Goal: Information Seeking & Learning: Learn about a topic

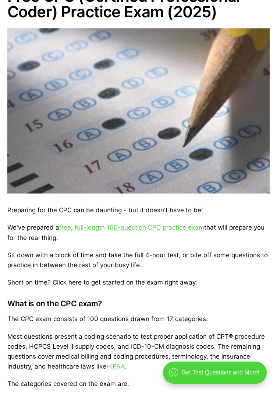
scroll to position [88, 0]
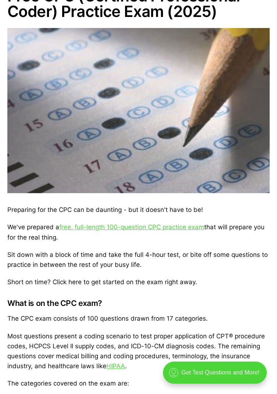
click at [195, 226] on link "free, full-length 100-question CPC practice exam" at bounding box center [131, 226] width 145 height 7
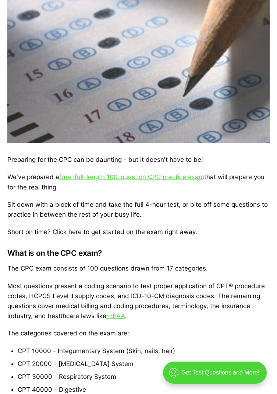
scroll to position [134, 0]
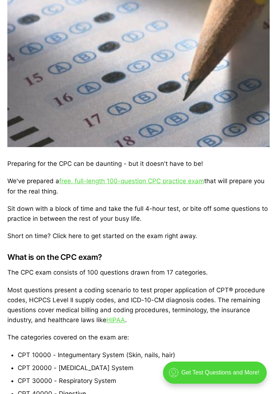
click at [190, 183] on link "free, full-length 100-question CPC practice exam" at bounding box center [131, 180] width 145 height 7
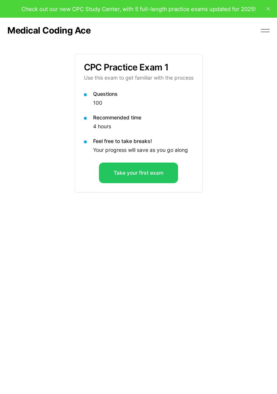
click at [157, 178] on button "Take your first exam" at bounding box center [138, 172] width 79 height 21
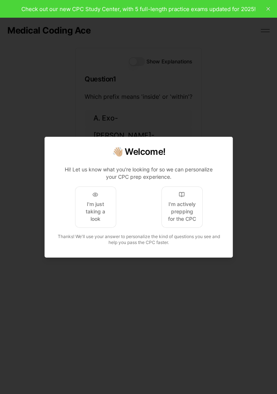
click at [183, 216] on div "I'm actively prepping for the CPC" at bounding box center [182, 211] width 29 height 22
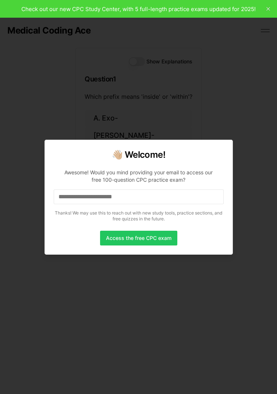
click at [161, 239] on button "Access the free CPC exam" at bounding box center [138, 237] width 77 height 15
click at [155, 201] on input at bounding box center [139, 196] width 170 height 15
click at [159, 194] on input at bounding box center [139, 196] width 170 height 15
click at [112, 202] on input "*" at bounding box center [139, 196] width 170 height 15
click at [130, 197] on input "**" at bounding box center [139, 196] width 170 height 15
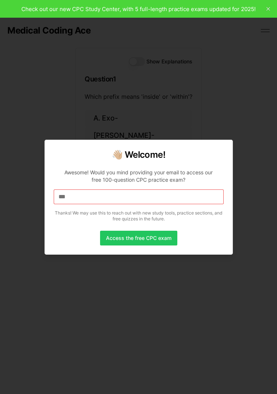
click at [84, 197] on input "***" at bounding box center [139, 196] width 170 height 15
click at [80, 190] on input "****" at bounding box center [139, 196] width 170 height 15
click at [87, 200] on input "*****" at bounding box center [139, 196] width 170 height 15
click at [266, 7] on div at bounding box center [138, 197] width 277 height 394
click at [264, 9] on div at bounding box center [138, 197] width 277 height 394
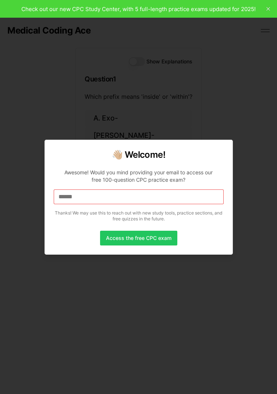
click at [266, 10] on div at bounding box center [138, 197] width 277 height 394
click at [267, 7] on div at bounding box center [138, 197] width 277 height 394
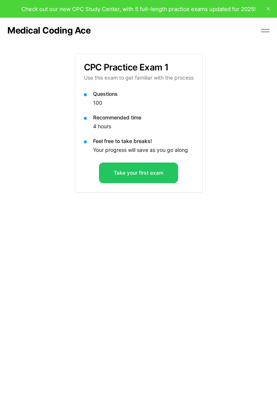
click at [159, 175] on button "Take your first exam" at bounding box center [138, 172] width 79 height 21
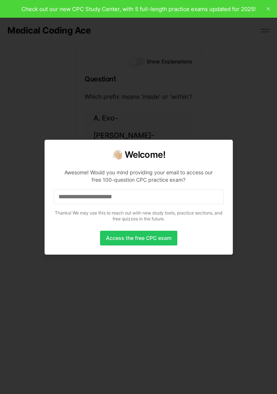
click at [150, 196] on input at bounding box center [139, 196] width 170 height 15
click at [27, 327] on div at bounding box center [138, 197] width 277 height 394
click at [106, 196] on input "*" at bounding box center [139, 196] width 170 height 15
click at [159, 237] on button "Access the free CPC exam" at bounding box center [138, 237] width 77 height 15
click at [163, 237] on button "Access the free CPC exam" at bounding box center [138, 237] width 77 height 15
